Goal: Find specific page/section: Find specific page/section

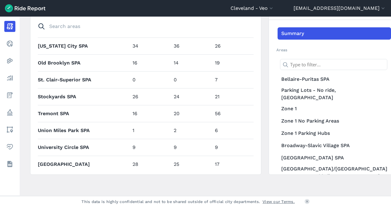
scroll to position [247, 0]
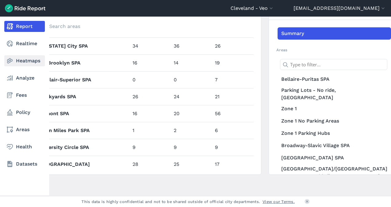
click at [25, 61] on link "Heatmaps" at bounding box center [24, 60] width 41 height 11
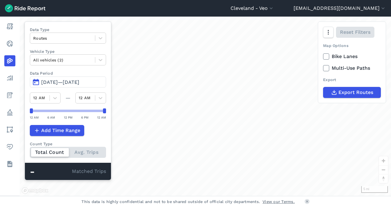
click at [68, 78] on button "[DATE]—[DATE]" at bounding box center [68, 81] width 76 height 11
click at [79, 81] on span "[DATE]—[DATE]" at bounding box center [60, 82] width 38 height 6
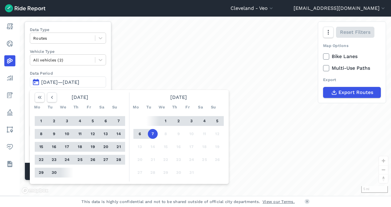
click at [43, 119] on button "1" at bounding box center [41, 121] width 10 height 10
click at [155, 133] on button "7" at bounding box center [153, 134] width 10 height 10
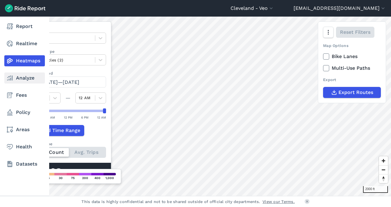
click at [18, 76] on link "Analyze" at bounding box center [24, 77] width 41 height 11
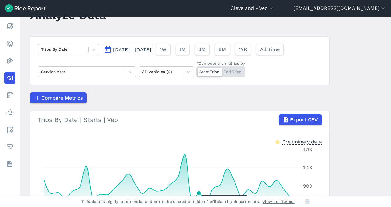
scroll to position [7, 0]
